Goal: Task Accomplishment & Management: Manage account settings

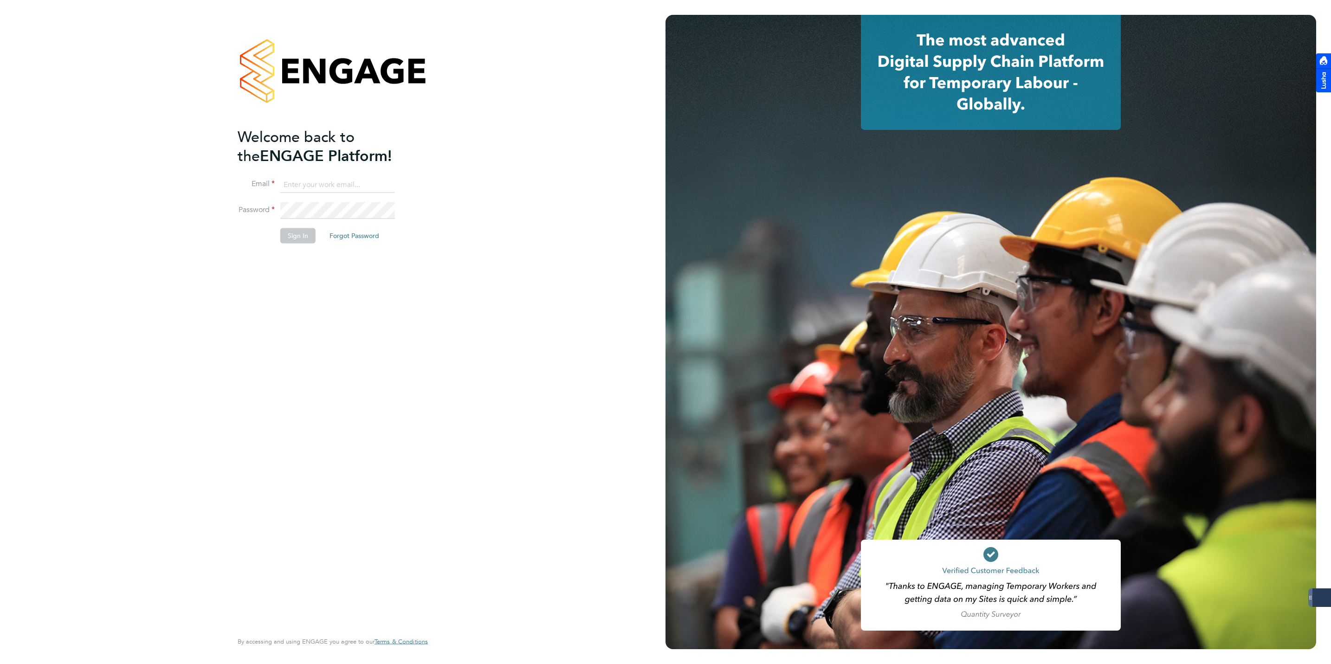
type input "jmcmurray@skilledcareers.co.uk"
click at [285, 231] on button "Sign In" at bounding box center [297, 235] width 35 height 15
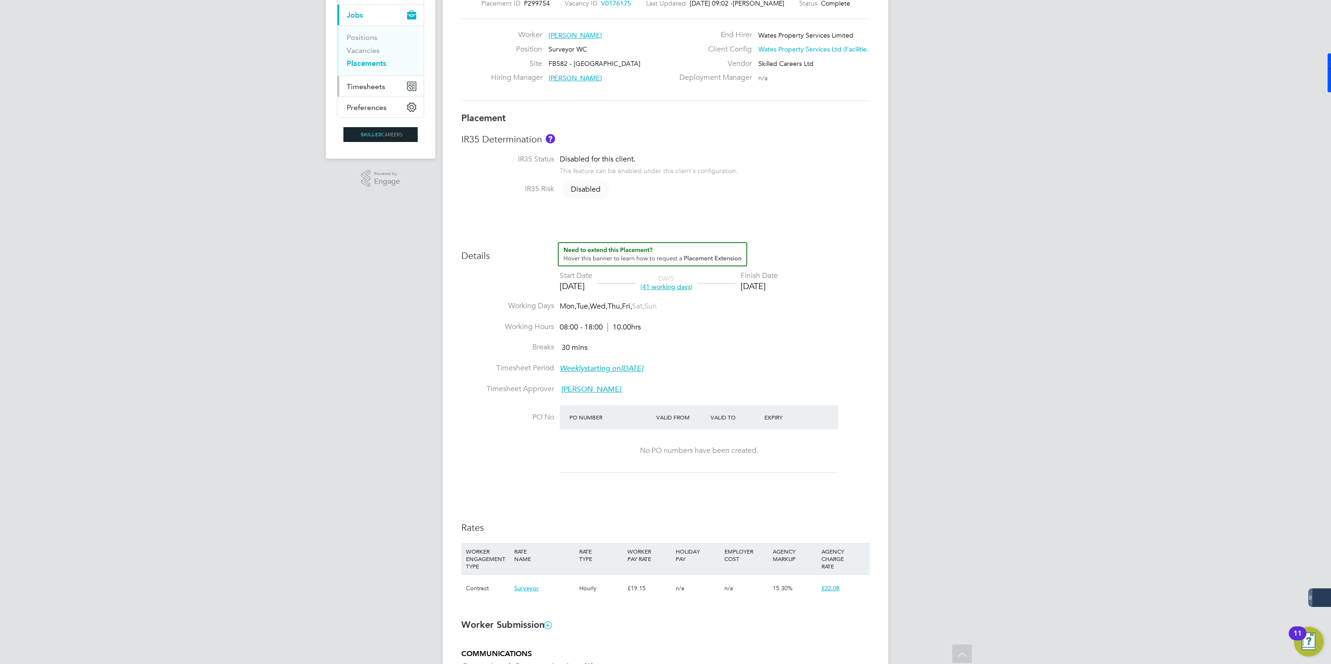
scroll to position [36, 0]
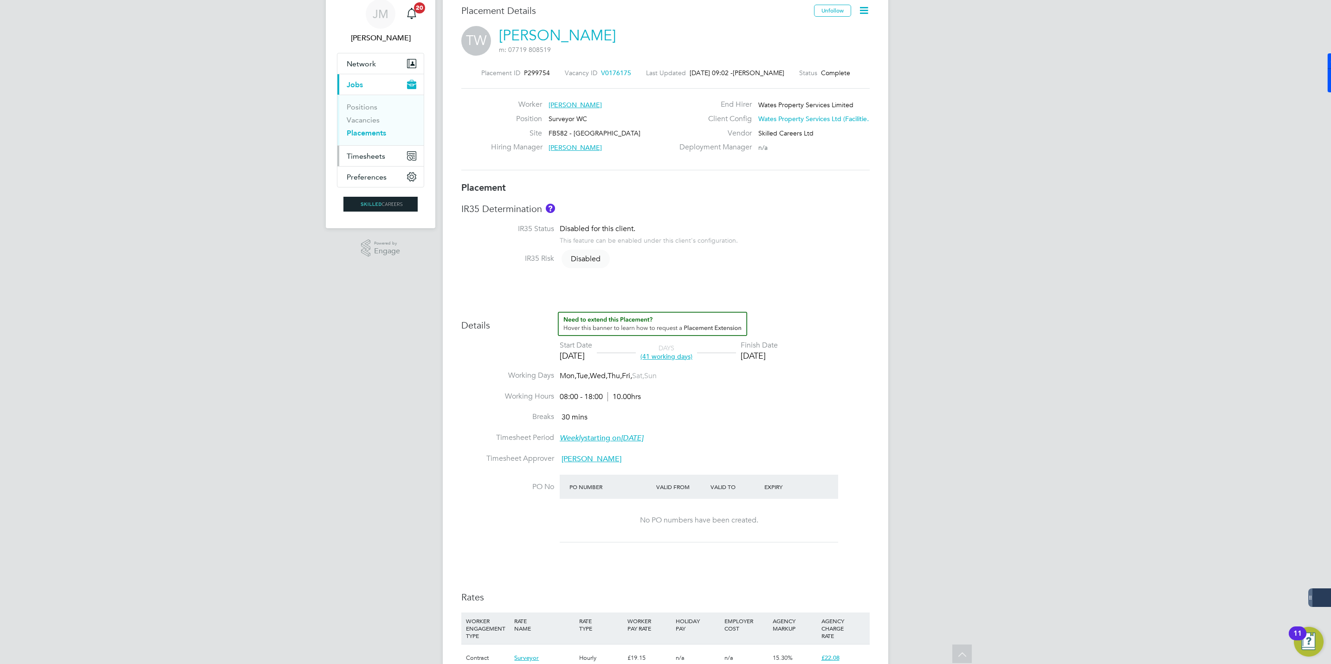
click at [361, 156] on span "Timesheets" at bounding box center [366, 156] width 39 height 9
click at [382, 158] on span "Timesheets" at bounding box center [366, 156] width 39 height 9
click at [375, 156] on span "Timesheets" at bounding box center [366, 156] width 39 height 9
click at [367, 161] on span "Timesheets" at bounding box center [366, 156] width 39 height 9
click at [365, 127] on link "Timesheets" at bounding box center [366, 127] width 39 height 9
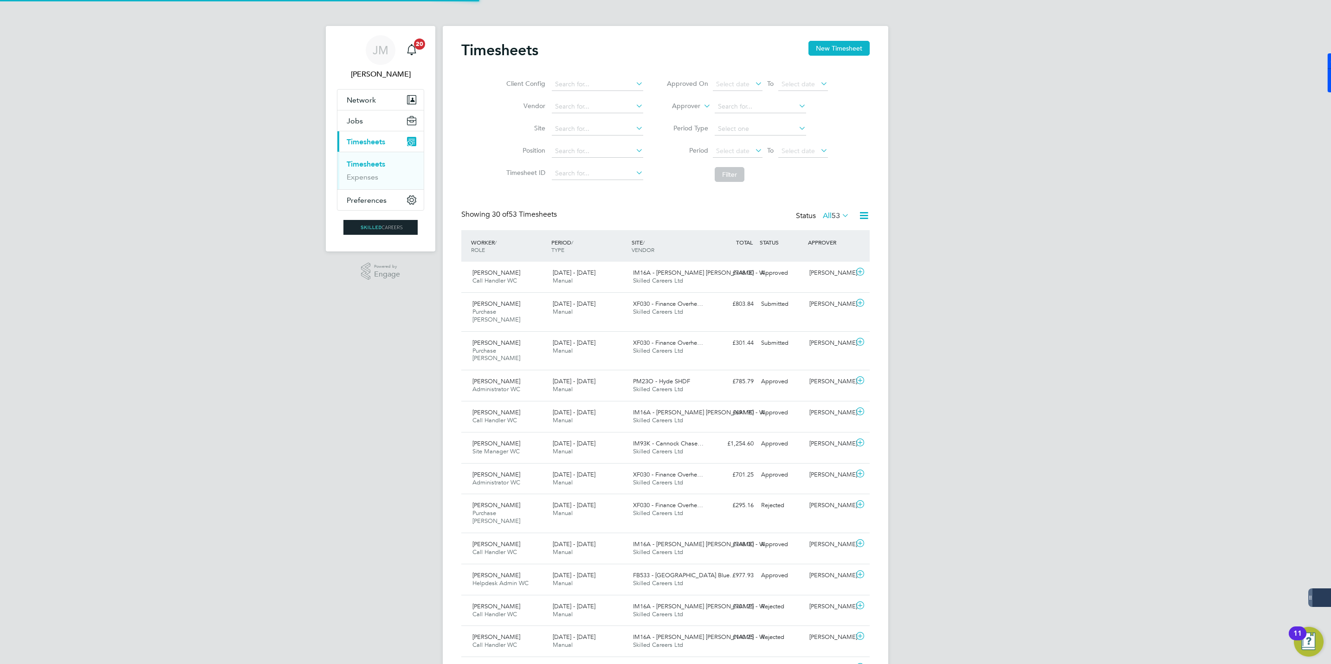
scroll to position [5, 5]
click at [797, 149] on span "Select date" at bounding box center [798, 151] width 33 height 8
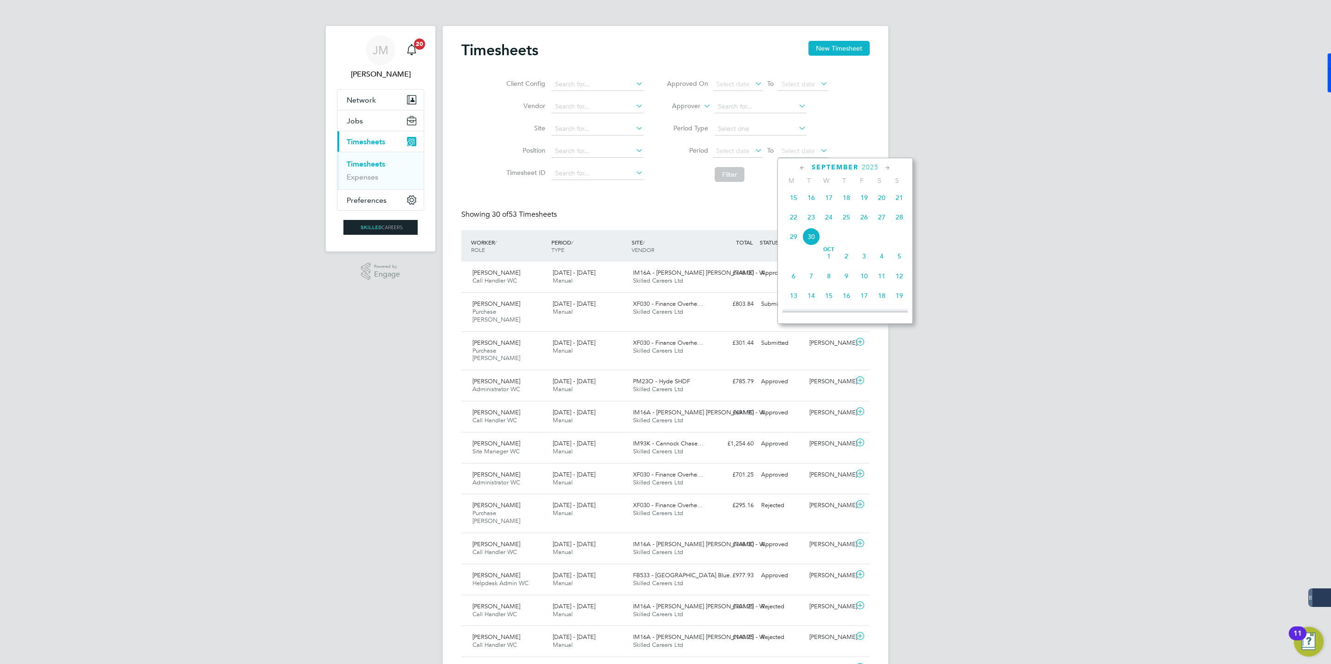
click at [863, 222] on span "26" at bounding box center [864, 217] width 18 height 18
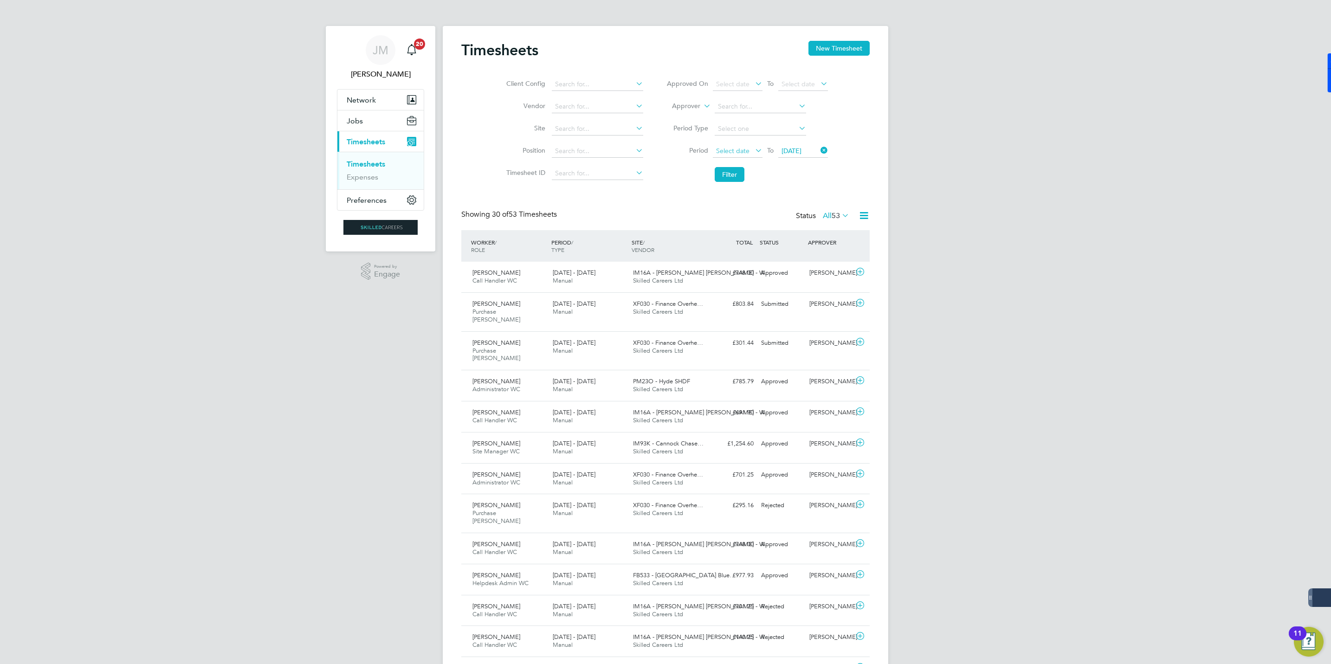
click at [745, 150] on span "Select date" at bounding box center [732, 151] width 33 height 8
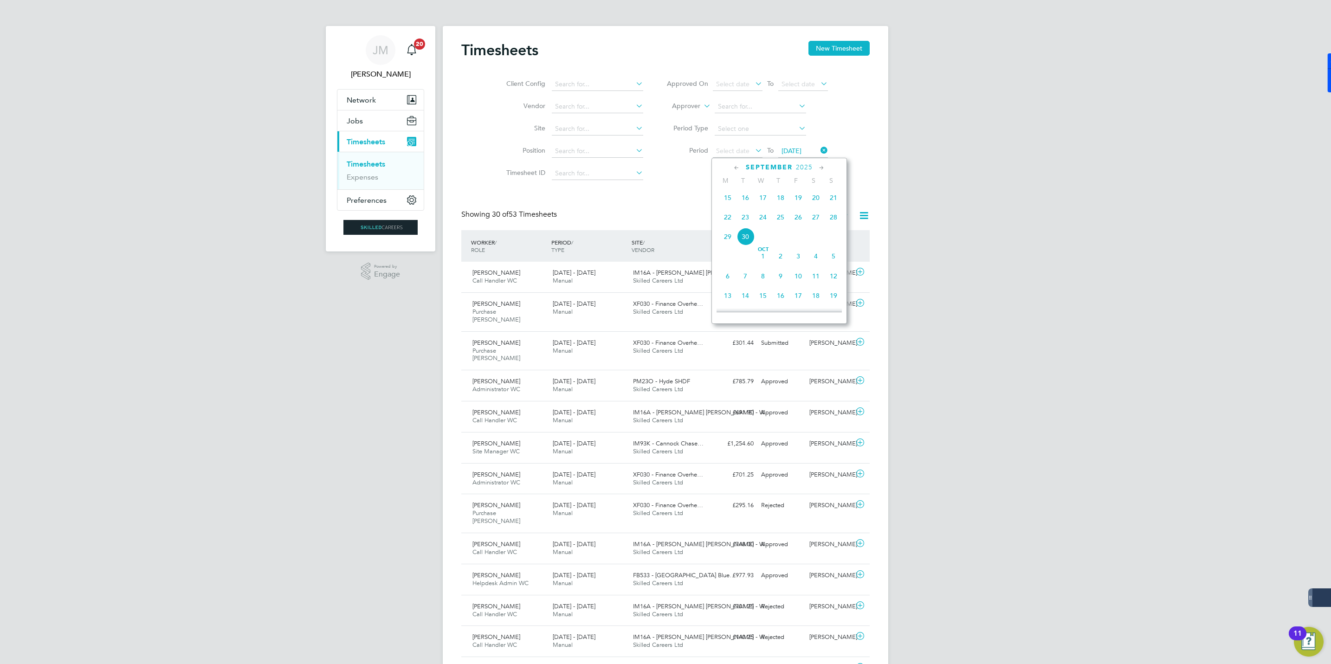
click at [819, 195] on span "20" at bounding box center [816, 198] width 18 height 18
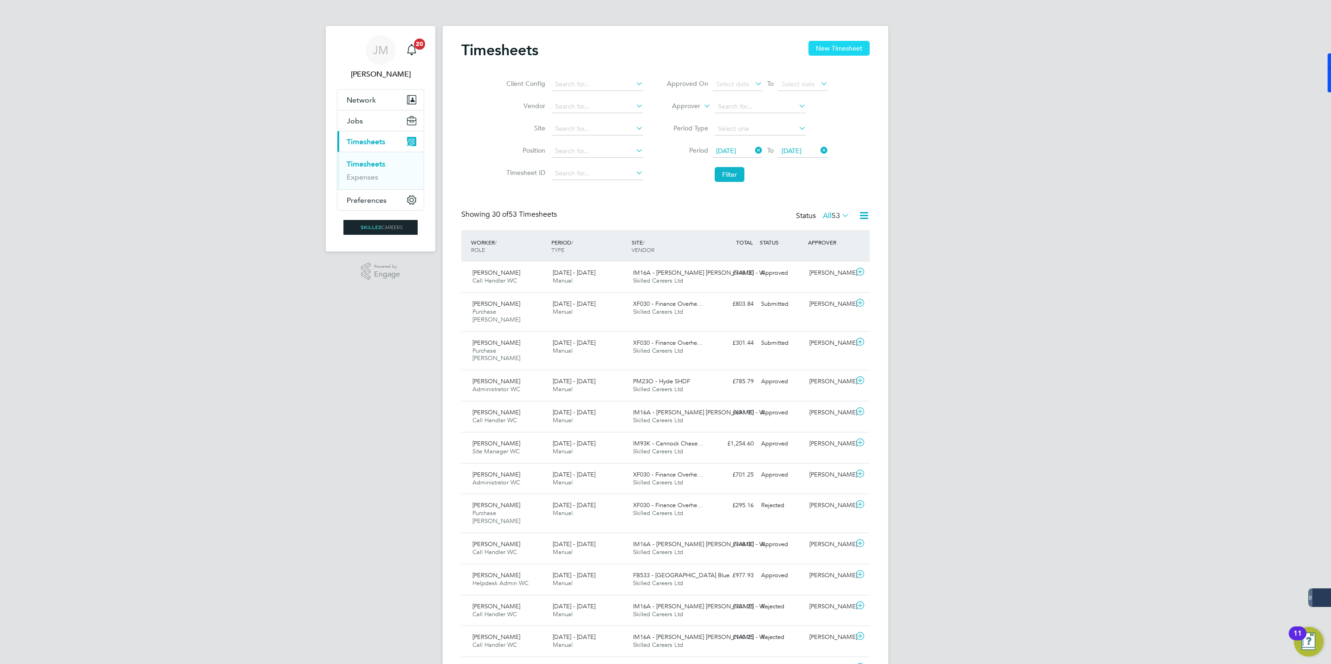
click at [838, 46] on button "New Timesheet" at bounding box center [839, 48] width 61 height 15
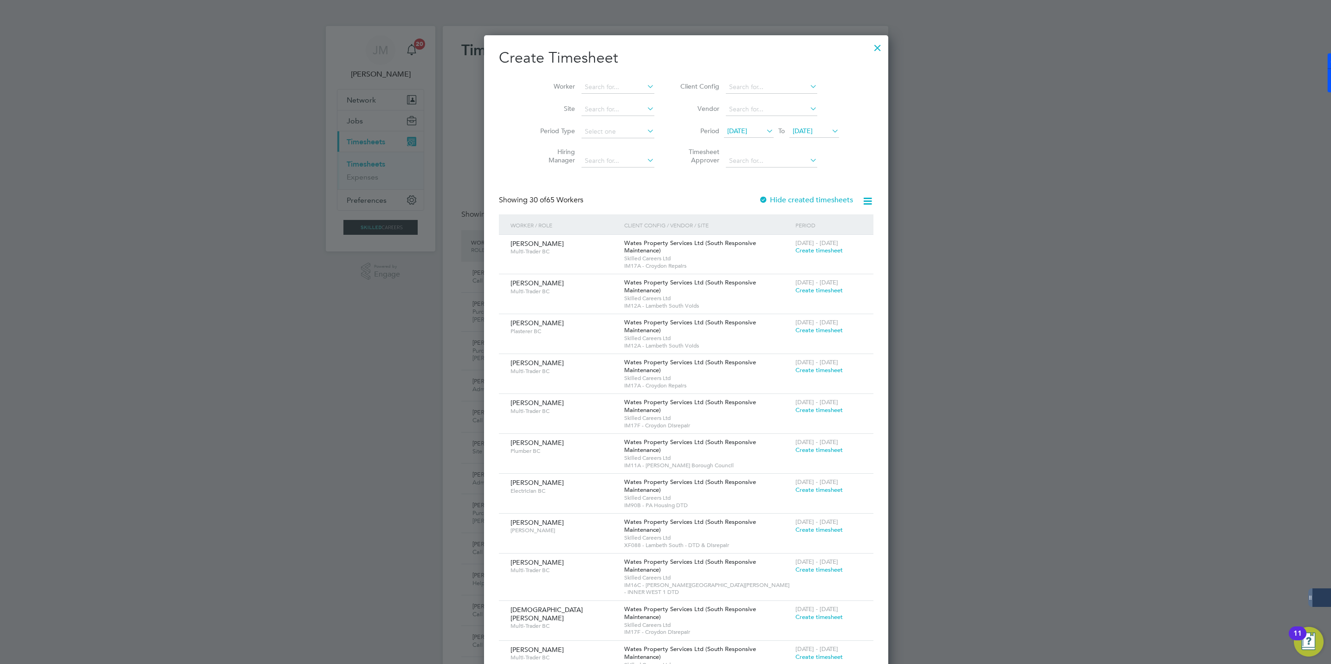
click at [806, 132] on span "23 Sep 2025" at bounding box center [803, 131] width 20 height 8
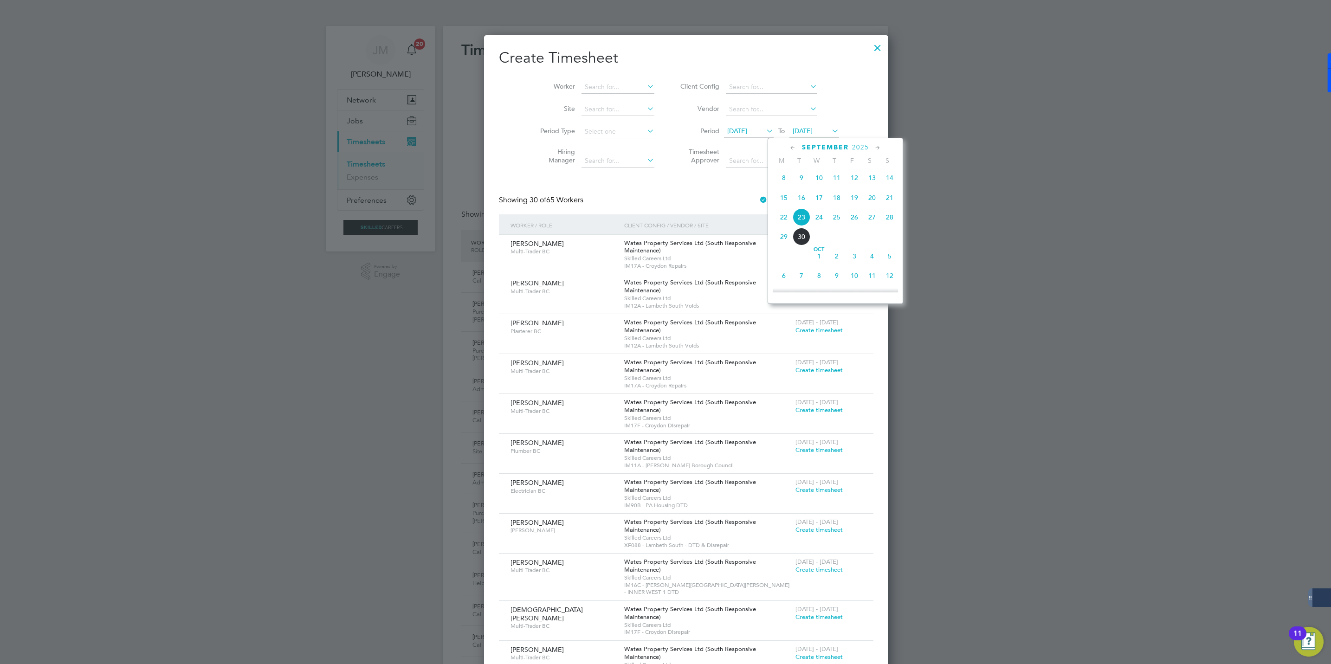
click at [855, 217] on span "26" at bounding box center [855, 217] width 18 height 18
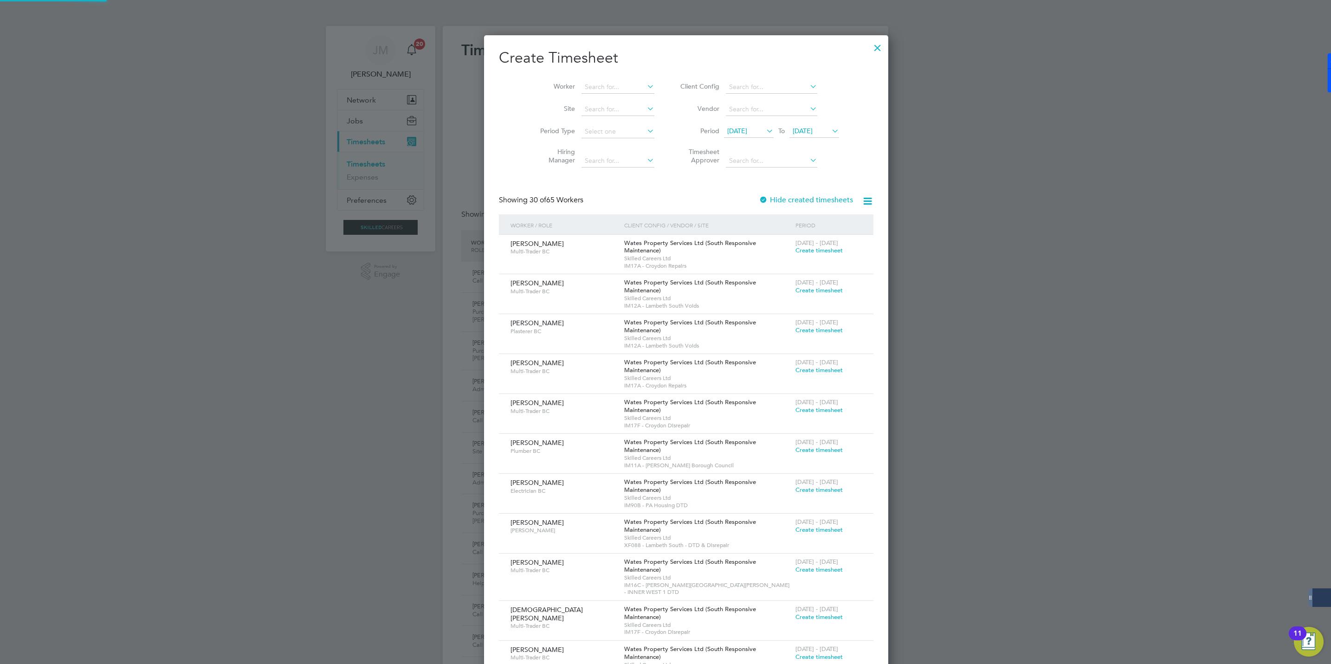
click at [729, 133] on span "16 Sep 2025" at bounding box center [737, 131] width 20 height 8
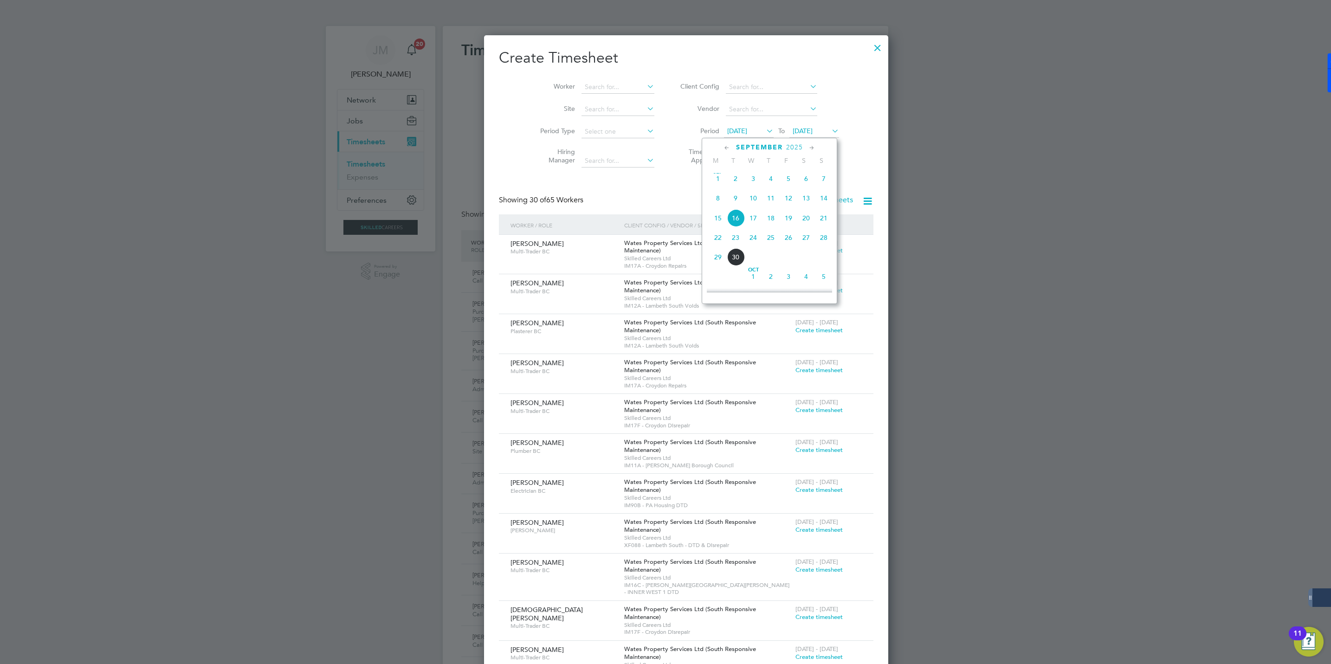
click at [808, 219] on span "20" at bounding box center [806, 218] width 18 height 18
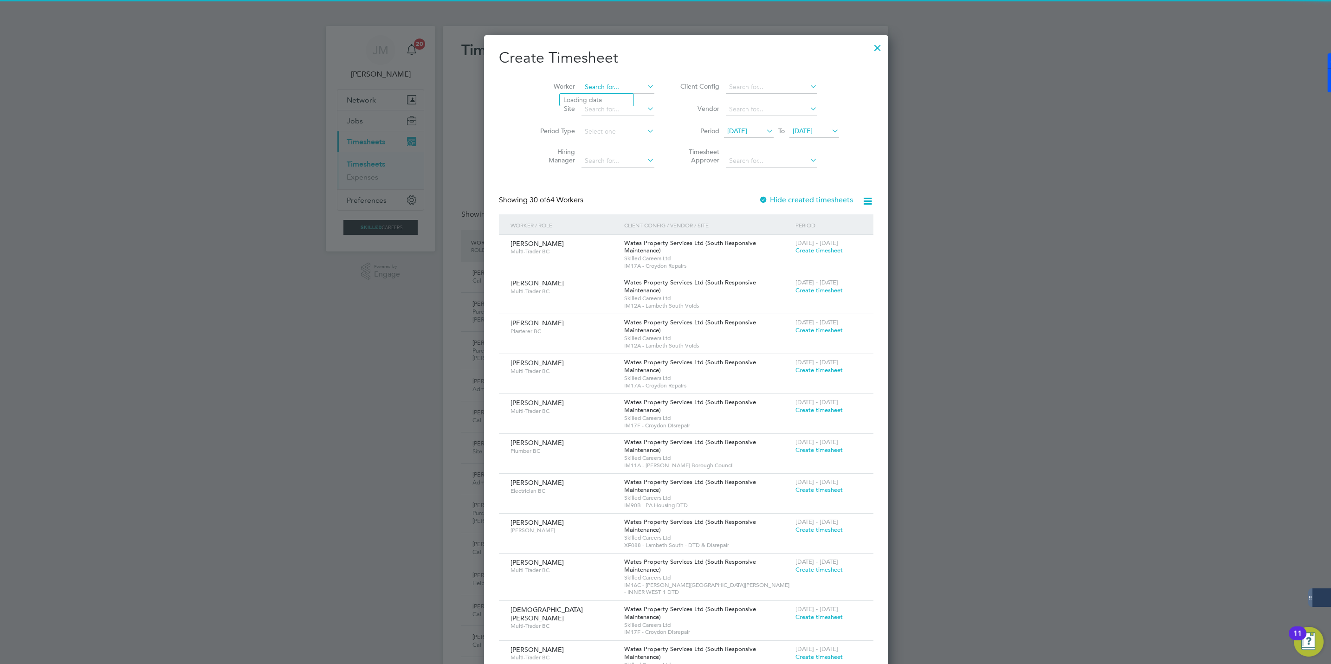
click at [590, 87] on input at bounding box center [618, 87] width 73 height 13
click at [577, 101] on li "Tak Cheung Wong" at bounding box center [617, 100] width 115 height 13
type input "Tak Cheung Wong"
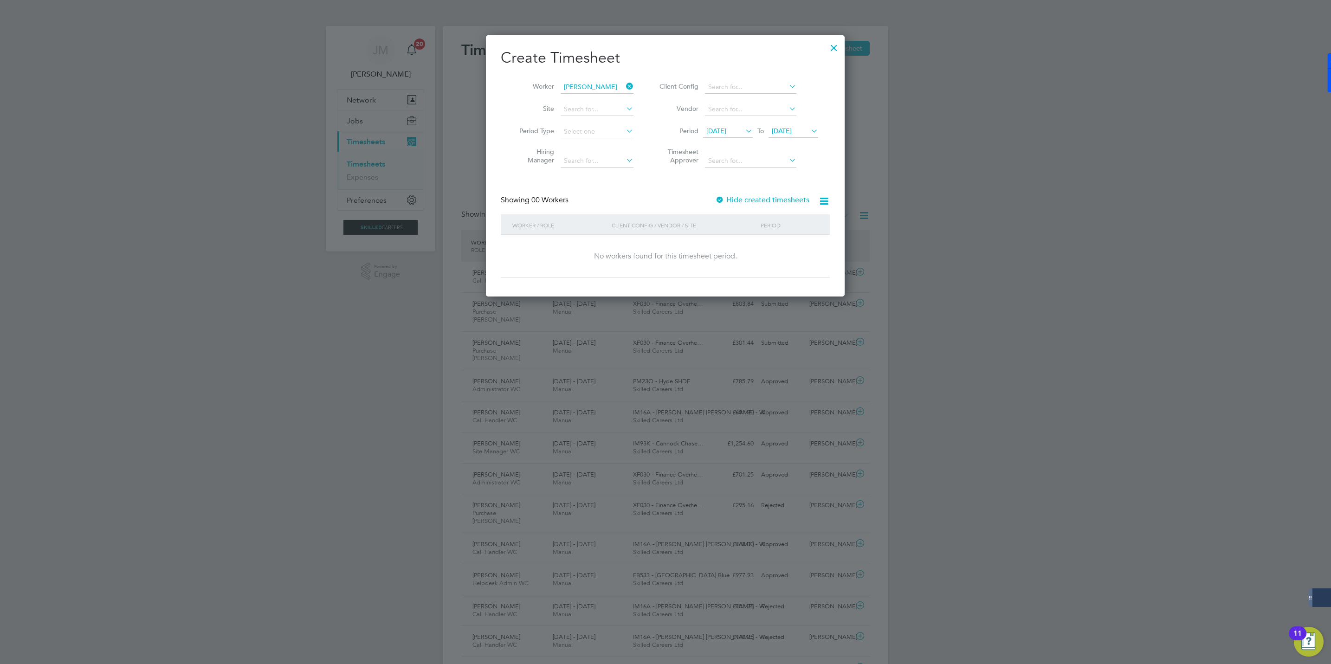
click at [751, 199] on label "Hide created timesheets" at bounding box center [762, 199] width 94 height 9
click at [751, 199] on label "Hide created timesheets" at bounding box center [763, 199] width 92 height 9
click at [790, 253] on span "Timesheet created" at bounding box center [786, 250] width 51 height 8
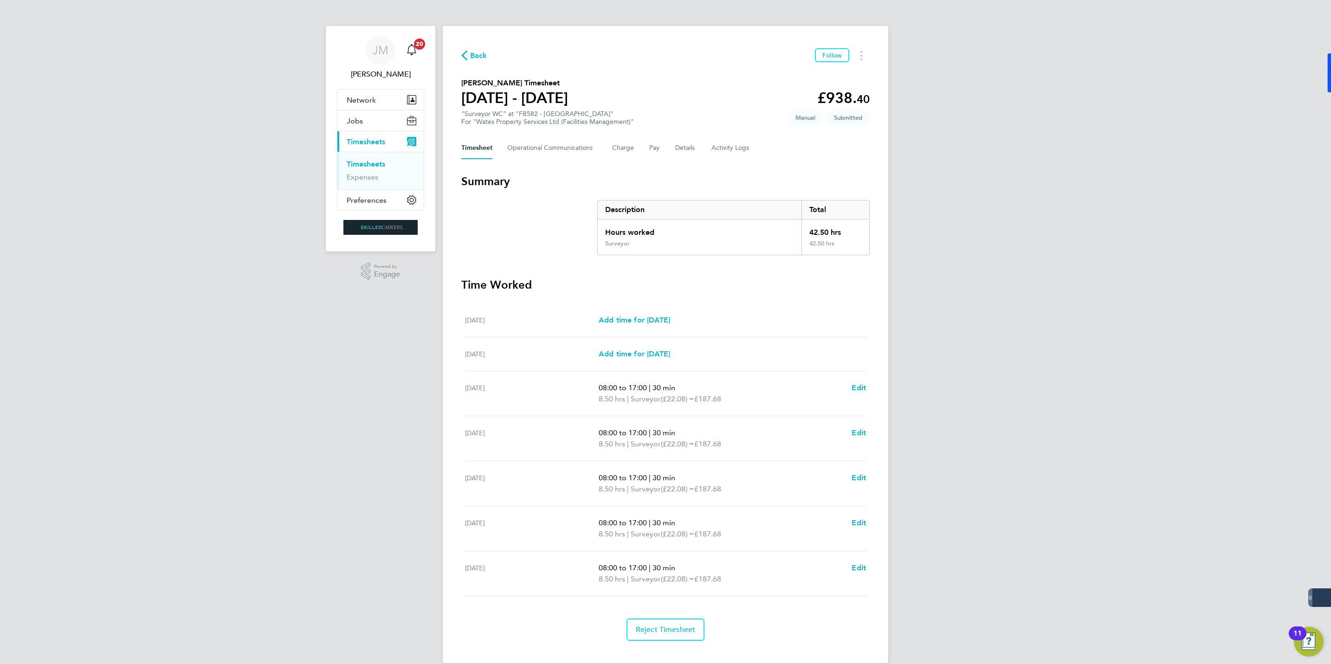
drag, startPoint x: 473, startPoint y: 60, endPoint x: 485, endPoint y: 50, distance: 14.8
click at [473, 60] on span "Back" at bounding box center [478, 55] width 17 height 11
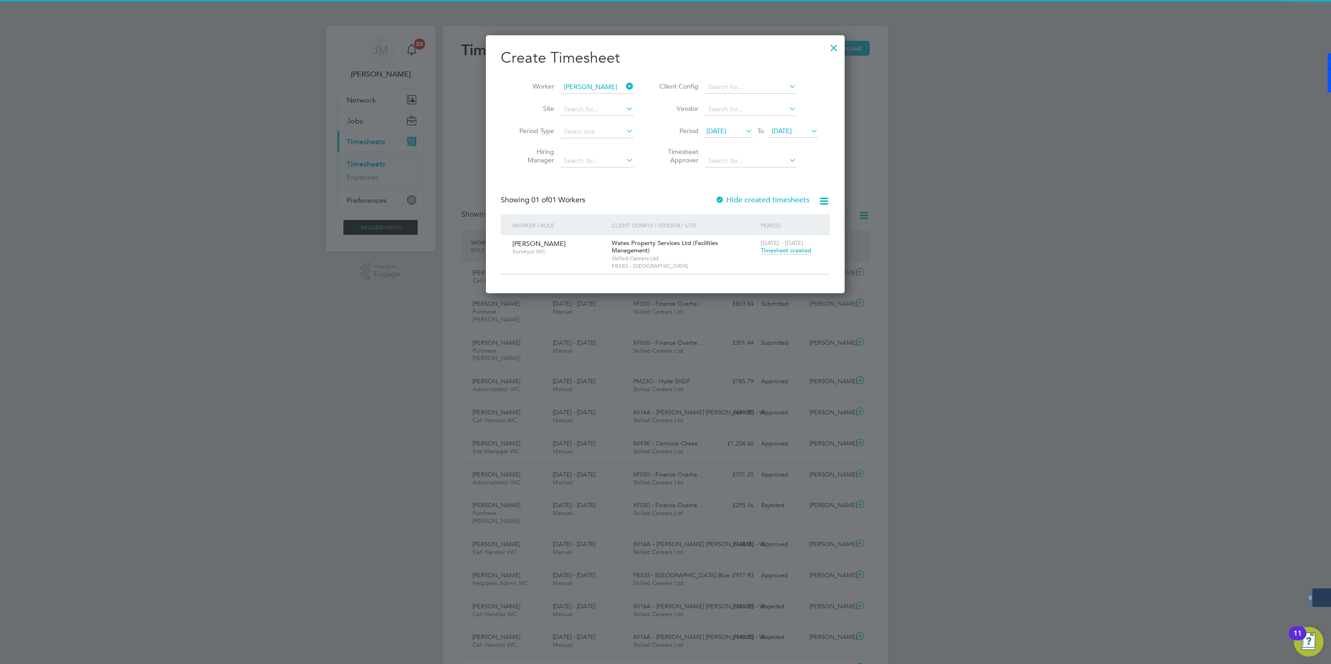
scroll to position [24, 81]
click at [581, 88] on input at bounding box center [597, 87] width 73 height 13
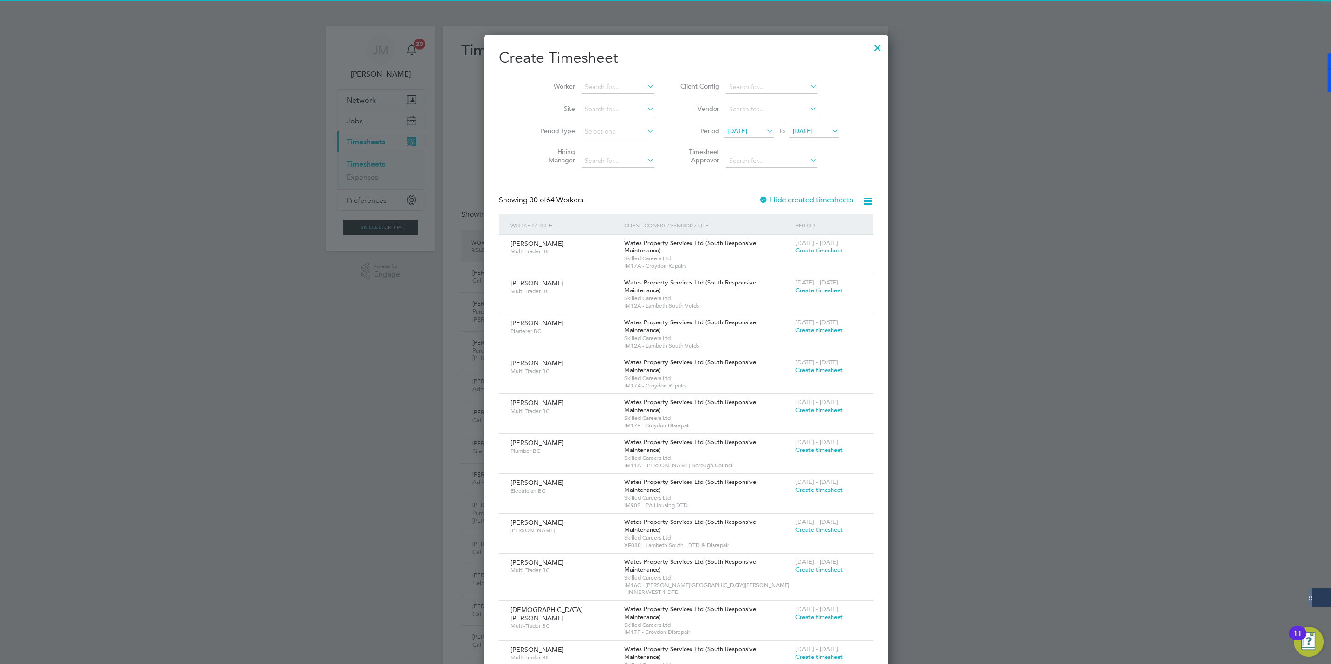
drag, startPoint x: 328, startPoint y: 382, endPoint x: 338, endPoint y: 287, distance: 95.3
click at [327, 377] on div at bounding box center [665, 332] width 1331 height 664
click at [869, 46] on div at bounding box center [877, 45] width 17 height 17
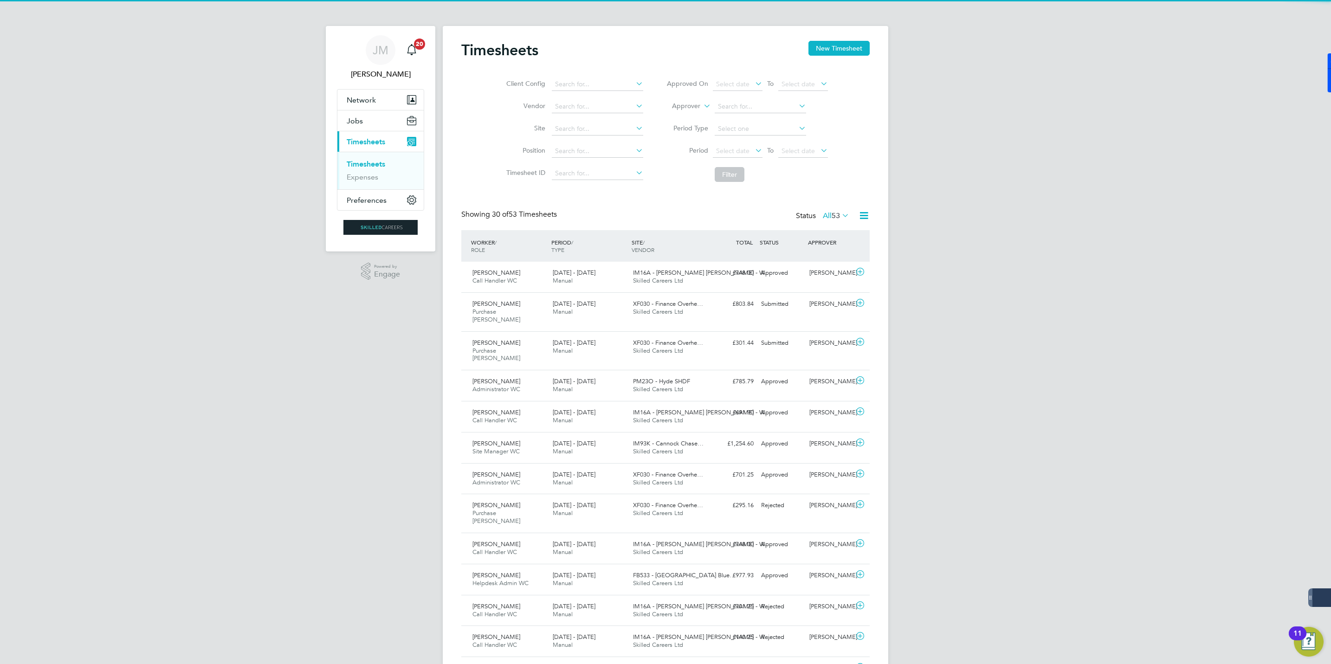
click at [363, 149] on button "Current page: Timesheets" at bounding box center [380, 141] width 86 height 20
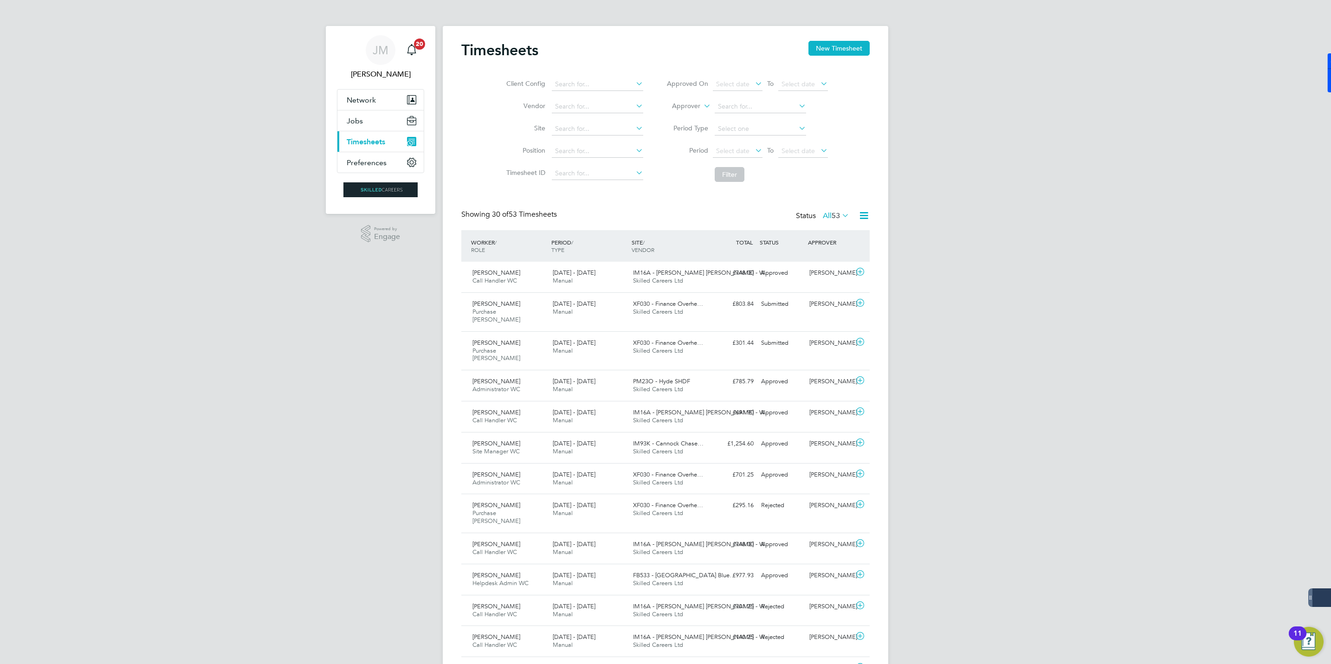
click at [362, 143] on span "Timesheets" at bounding box center [366, 141] width 39 height 9
click at [358, 113] on button "Jobs" at bounding box center [380, 120] width 86 height 20
click at [369, 192] on span "Timesheets" at bounding box center [366, 192] width 39 height 9
click at [358, 117] on span "Jobs" at bounding box center [355, 121] width 16 height 9
click at [359, 168] on link "Placements" at bounding box center [366, 169] width 39 height 9
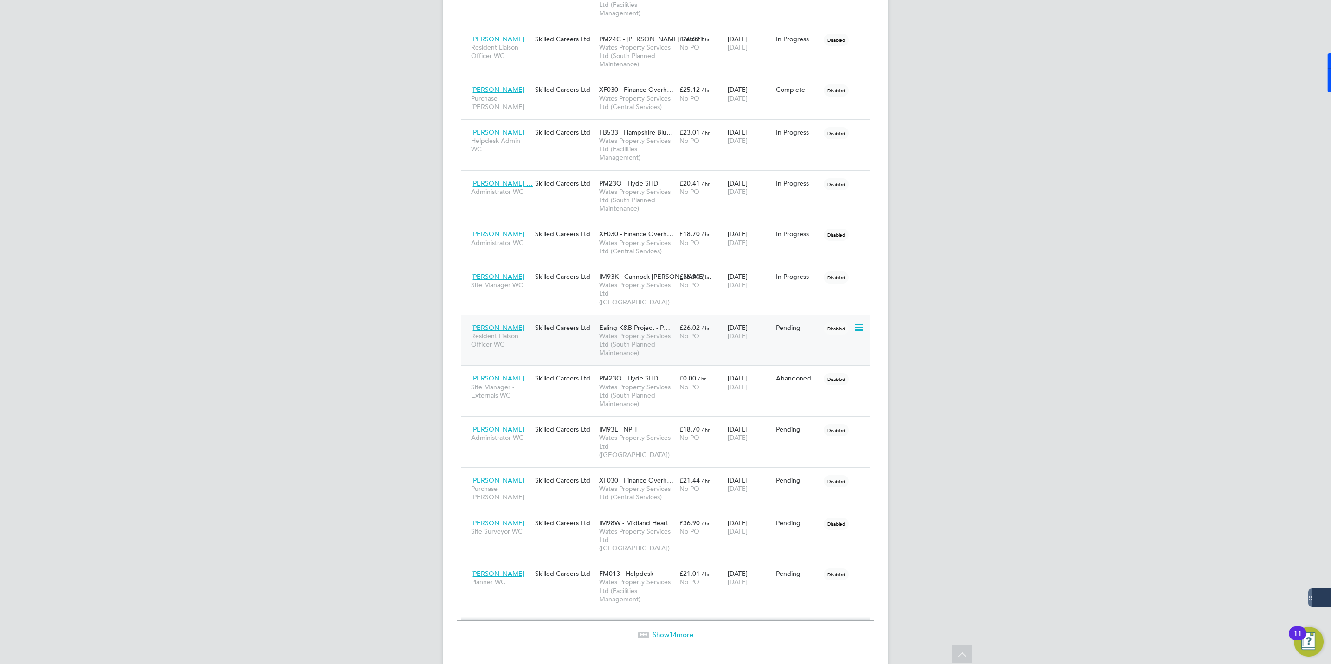
click at [608, 334] on span "Wates Property Services Ltd (South Planned Maintenance)" at bounding box center [637, 345] width 76 height 26
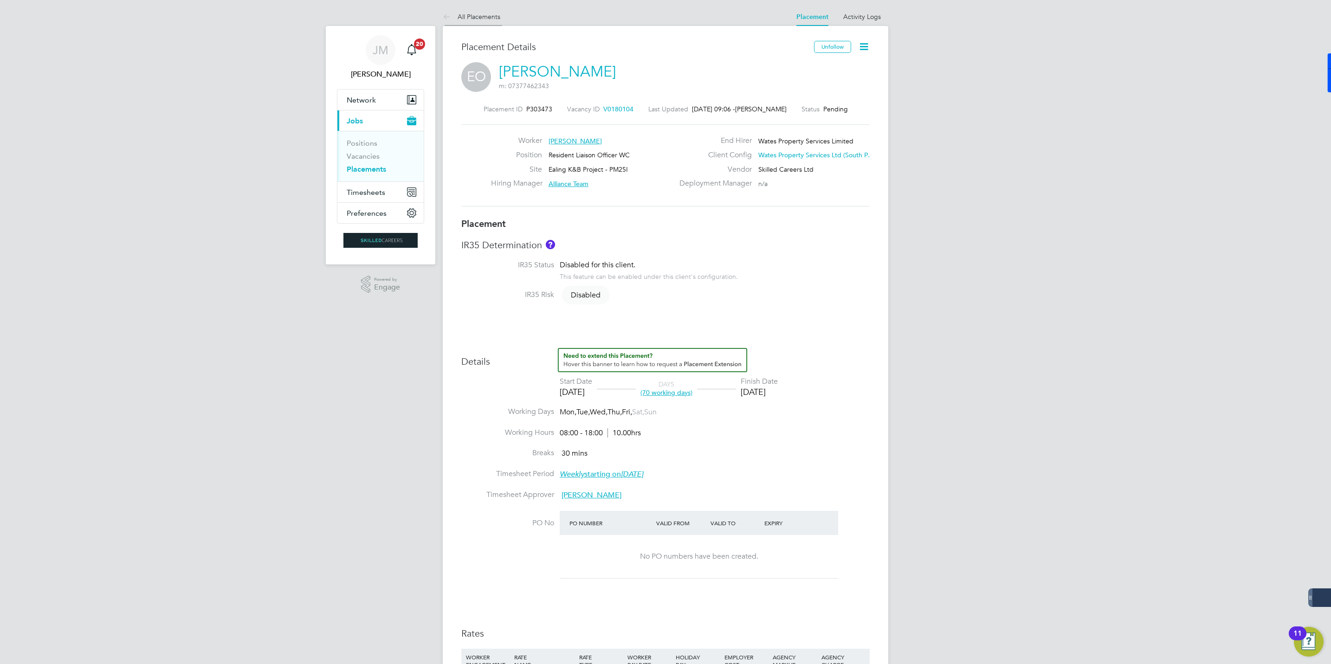
click at [471, 18] on link "All Placements" at bounding box center [472, 17] width 58 height 8
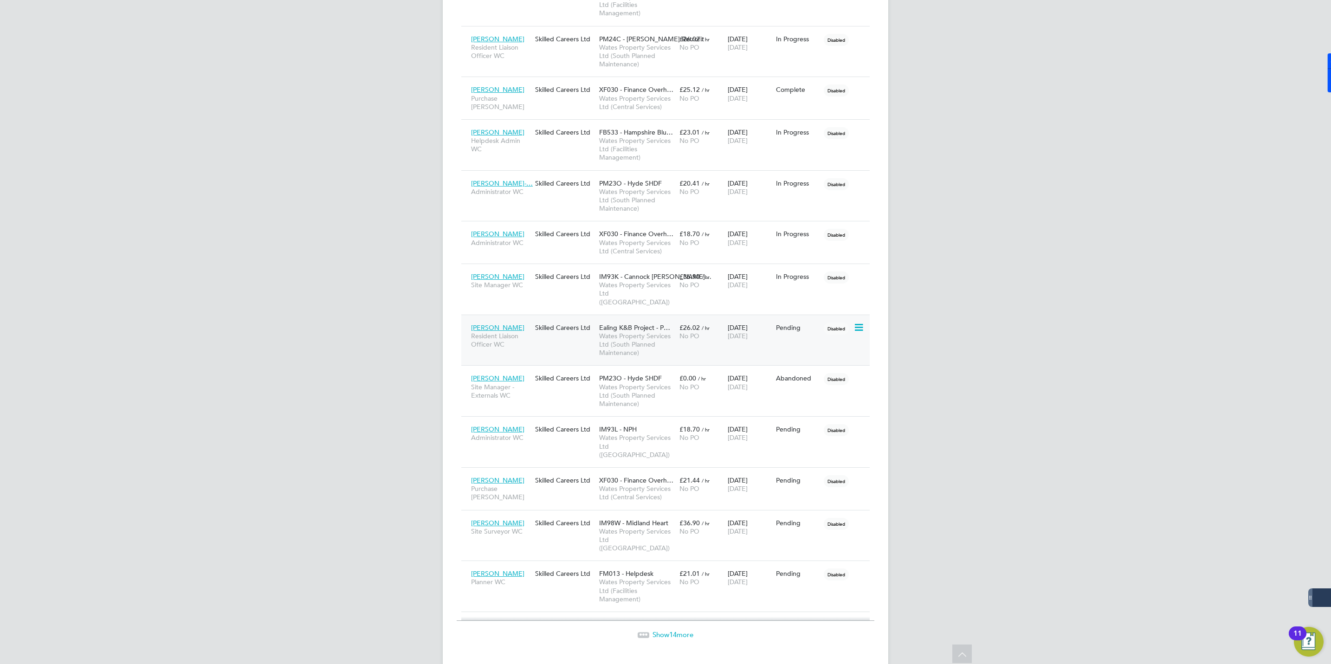
click at [491, 326] on span "[PERSON_NAME]" at bounding box center [497, 328] width 53 height 8
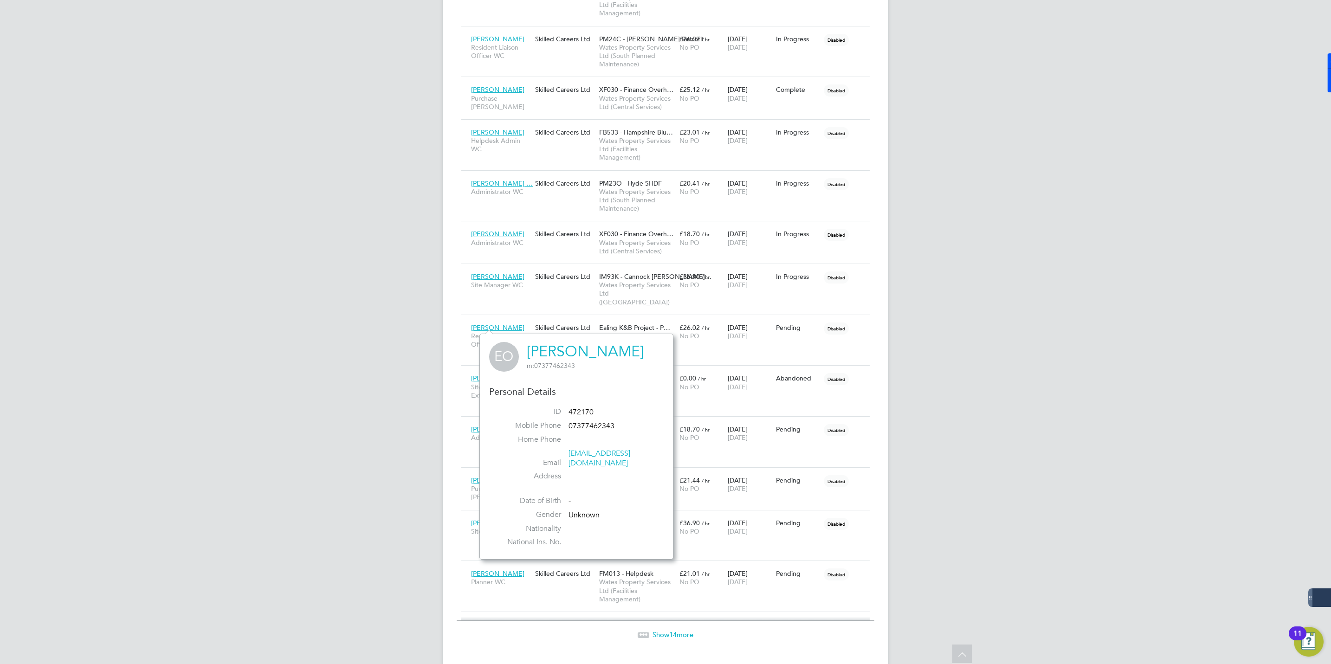
click at [581, 337] on div "EO Erica Oforiatta m: 07377462343 Personal Details ID 472170 Mobile Phone 07377…" at bounding box center [577, 447] width 194 height 226
click at [580, 350] on link "[PERSON_NAME]" at bounding box center [585, 352] width 117 height 18
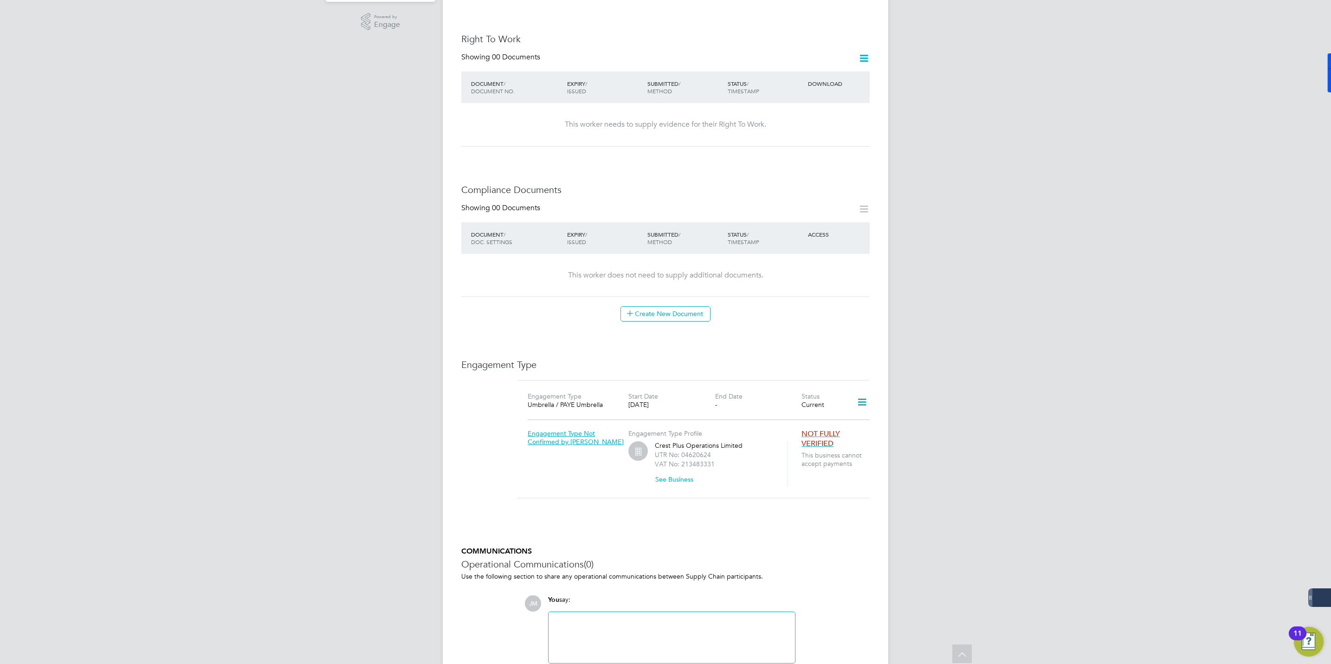
scroll to position [338, 0]
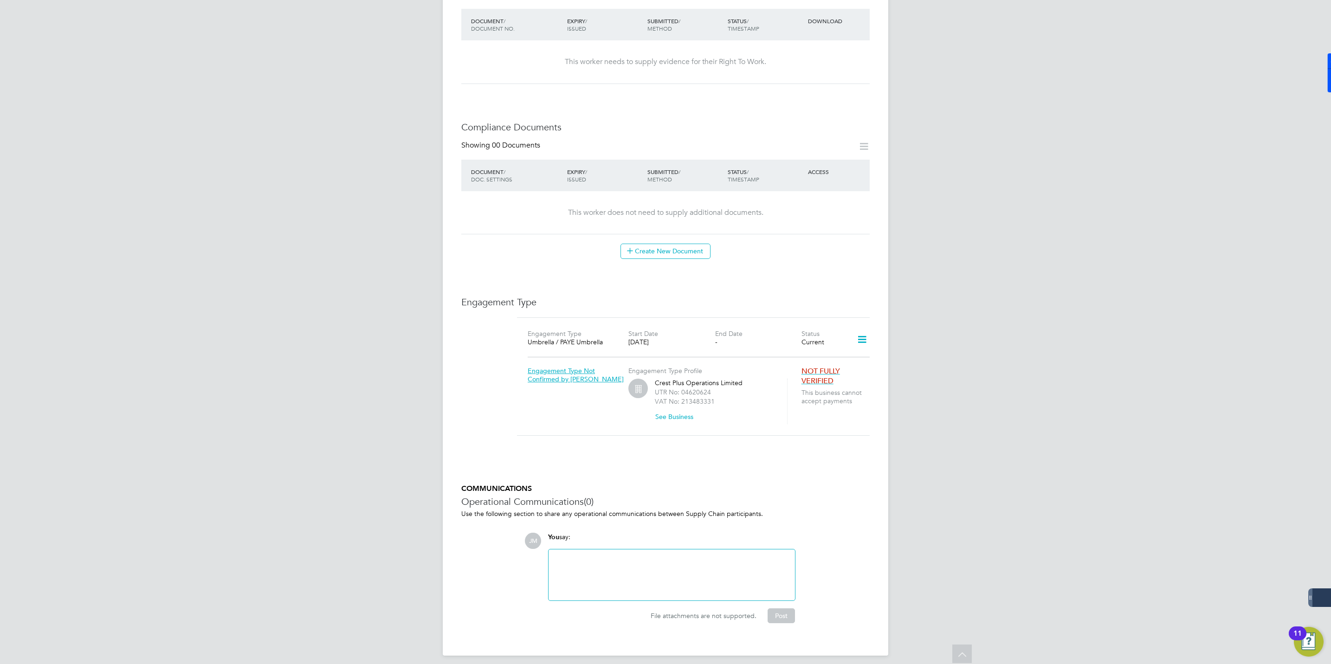
drag, startPoint x: 739, startPoint y: 460, endPoint x: 712, endPoint y: 449, distance: 29.8
click at [720, 454] on div "Worker Details Unfollow EO [PERSON_NAME] m: 07377462343 Personal Details ID 472…" at bounding box center [665, 162] width 408 height 921
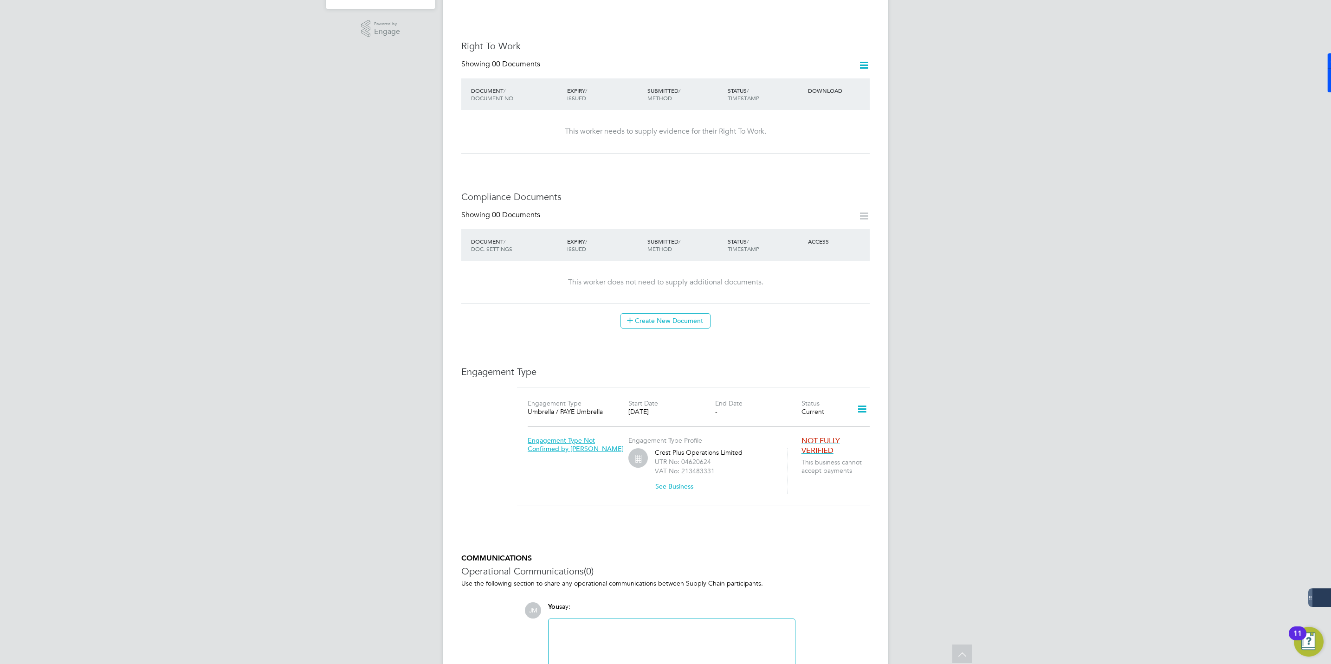
scroll to position [0, 0]
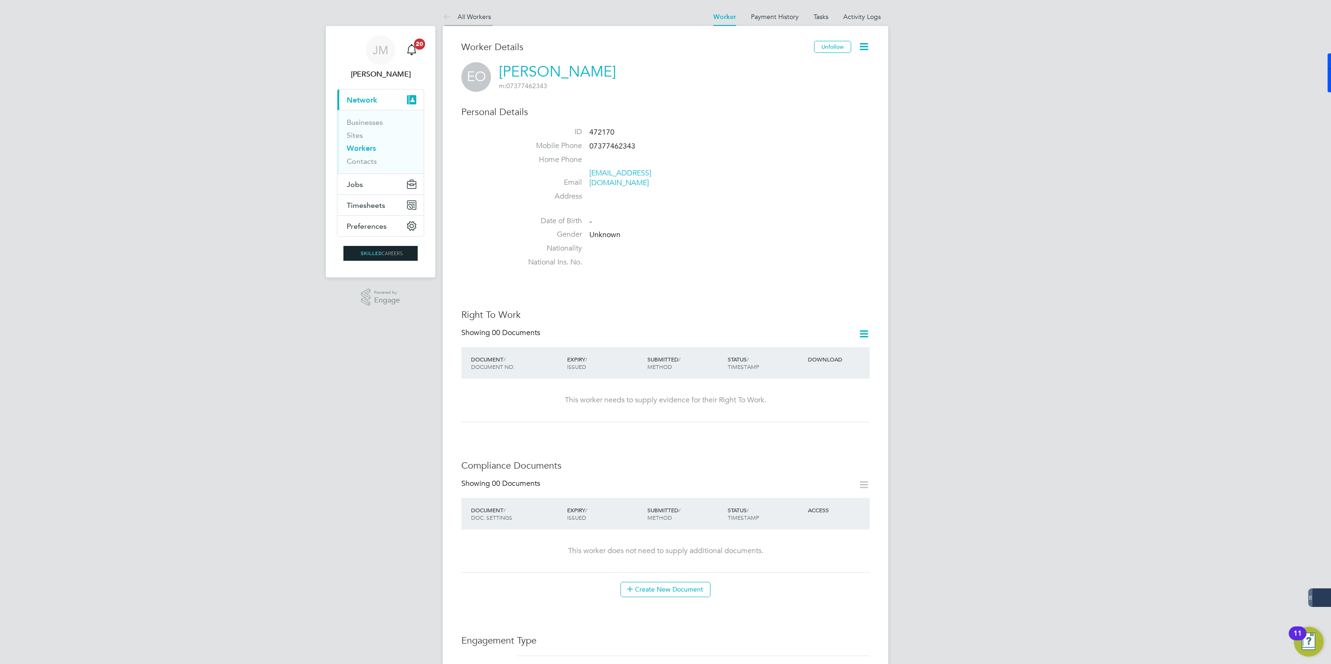
click at [464, 17] on link "All Workers" at bounding box center [467, 17] width 48 height 8
